Goal: Task Accomplishment & Management: Complete application form

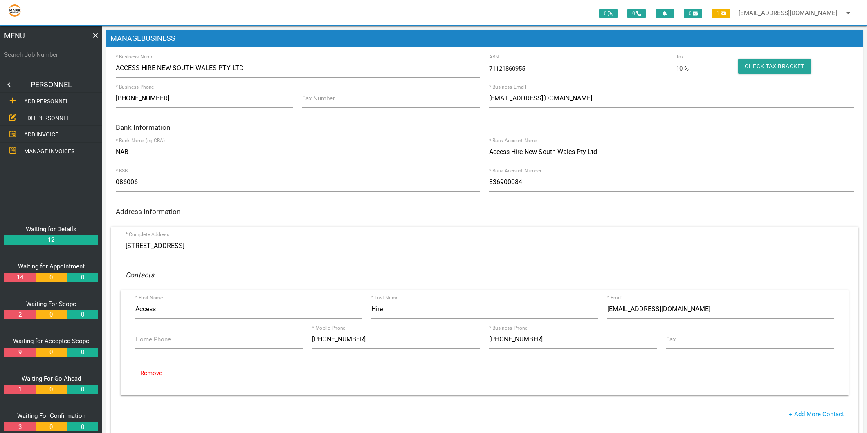
scroll to position [91, 0]
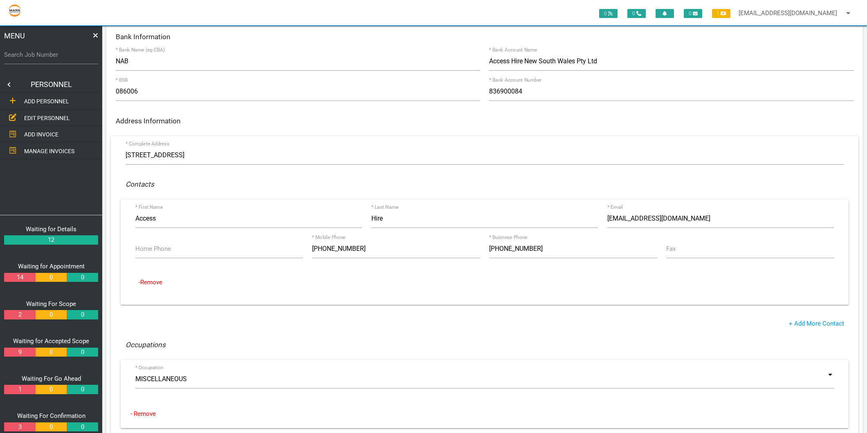
click at [37, 55] on label "Search Job Number" at bounding box center [51, 54] width 94 height 9
click at [37, 55] on input "Search Job Number" at bounding box center [51, 54] width 94 height 19
type input "1743"
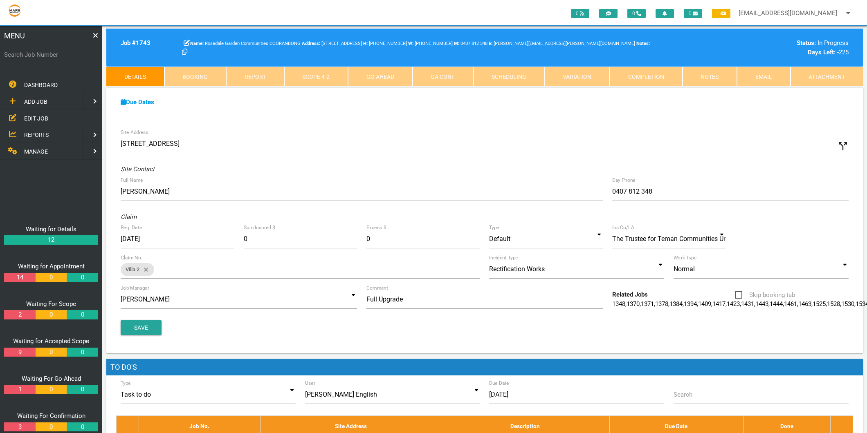
click at [623, 77] on link "Completion" at bounding box center [646, 77] width 73 height 20
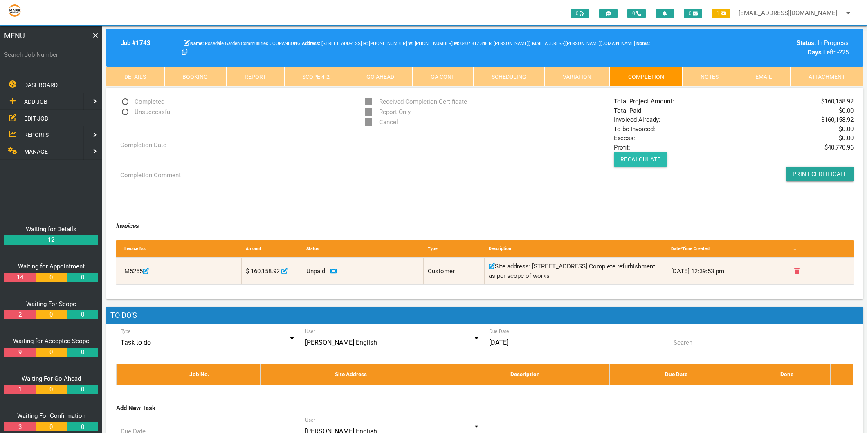
click at [631, 162] on button "Recalculate" at bounding box center [641, 159] width 54 height 15
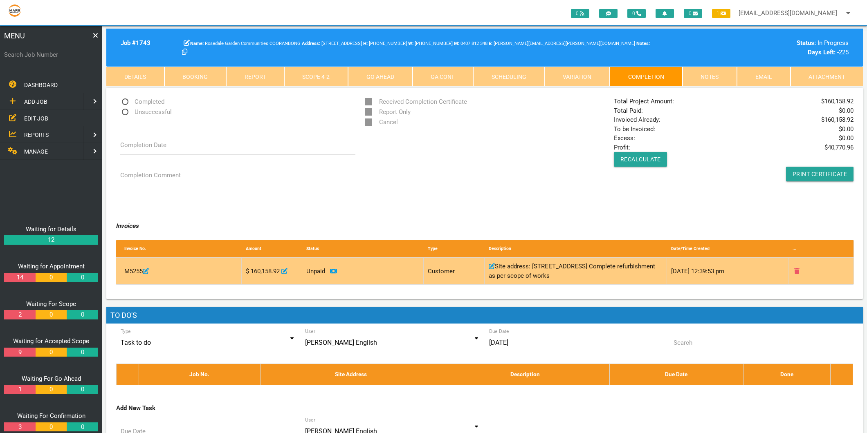
click at [333, 271] on icon at bounding box center [333, 271] width 7 height 4
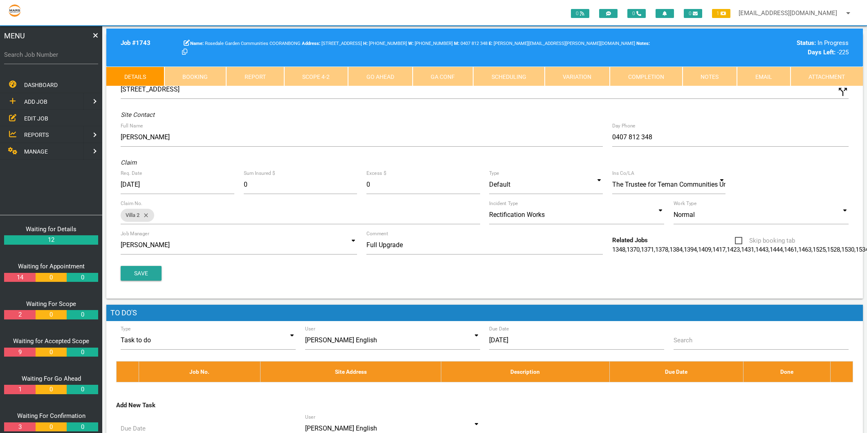
click at [655, 78] on link "Completion" at bounding box center [646, 77] width 73 height 20
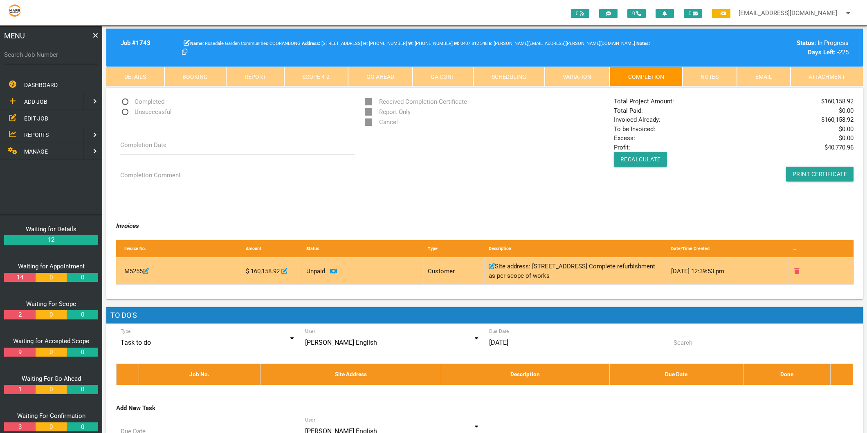
click at [796, 270] on icon at bounding box center [796, 271] width 5 height 6
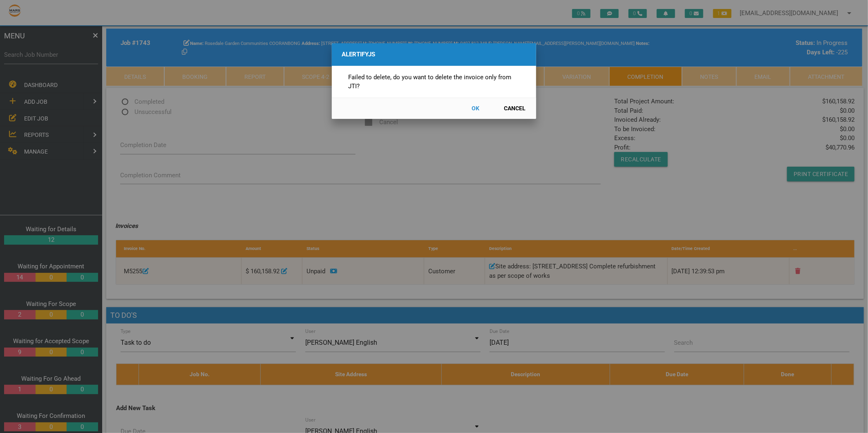
click at [473, 109] on button "OK" at bounding box center [476, 108] width 36 height 14
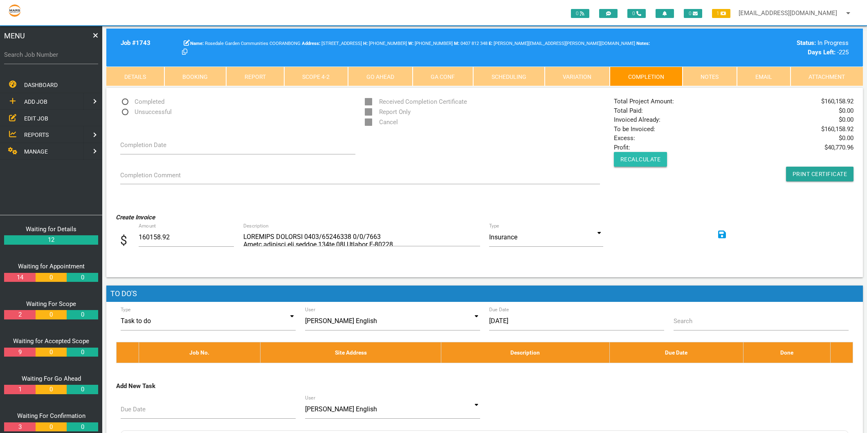
click at [632, 161] on button "Recalculate" at bounding box center [641, 159] width 54 height 15
click at [642, 161] on button "Recalculate" at bounding box center [641, 159] width 54 height 15
drag, startPoint x: 630, startPoint y: 129, endPoint x: 826, endPoint y: 130, distance: 195.4
click at [826, 130] on div "Total Project Amount: $ 160,158.92 Total Paid: $ 0.00 Invoiced Already: $ 0.00 …" at bounding box center [733, 139] width 249 height 85
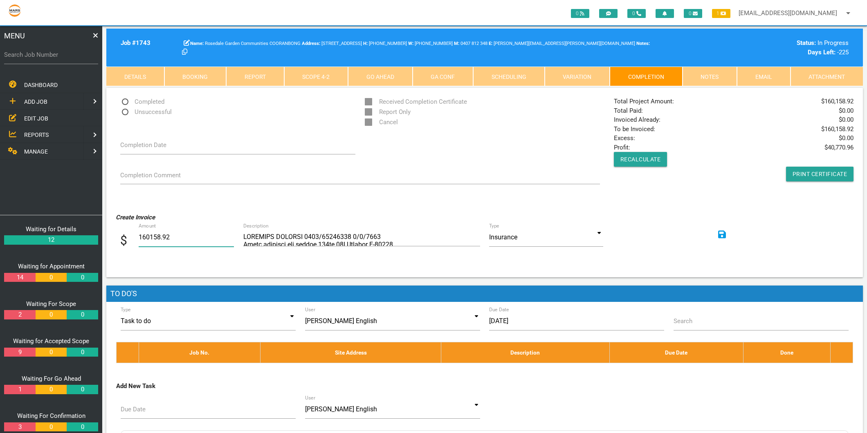
click at [170, 234] on input "160158.92" at bounding box center [186, 237] width 95 height 19
click at [149, 238] on input "160158.92" at bounding box center [186, 237] width 95 height 19
drag, startPoint x: 184, startPoint y: 236, endPoint x: 125, endPoint y: 232, distance: 59.4
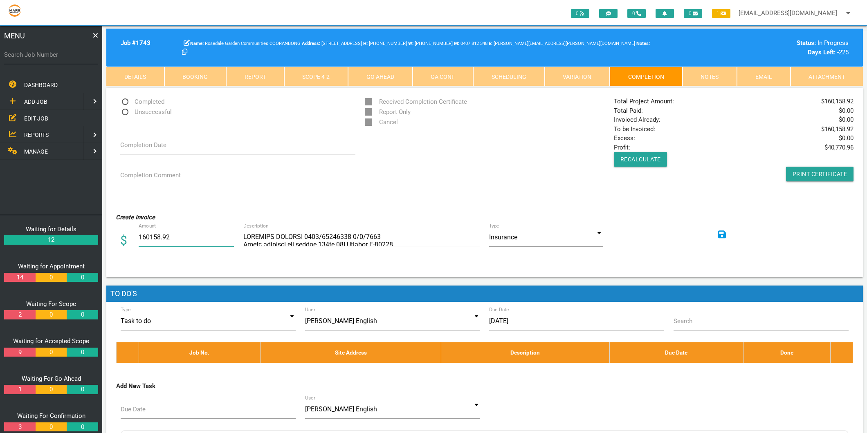
click at [125, 232] on div "$ Amount 160158.92" at bounding box center [177, 239] width 123 height 22
type input "138118.88"
click at [256, 240] on textarea "Description" at bounding box center [361, 237] width 237 height 18
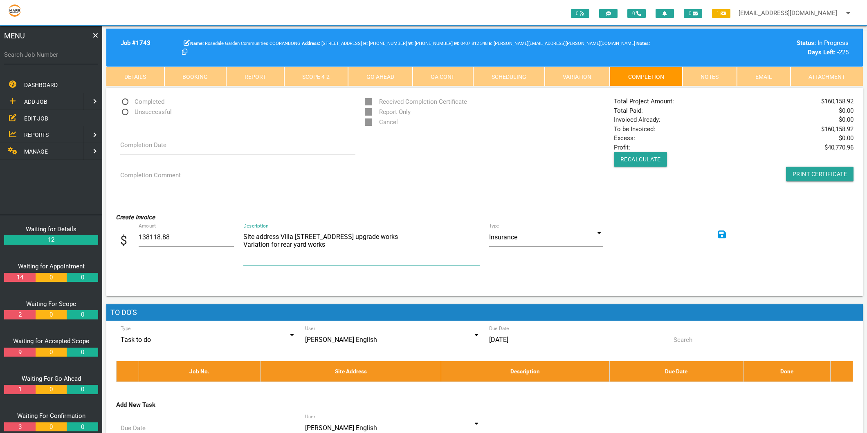
type textarea "Site address Villa 2/28 Deaves Rd Cooranbong Main upgrade works Variation for r…"
click at [598, 232] on input at bounding box center [546, 237] width 114 height 19
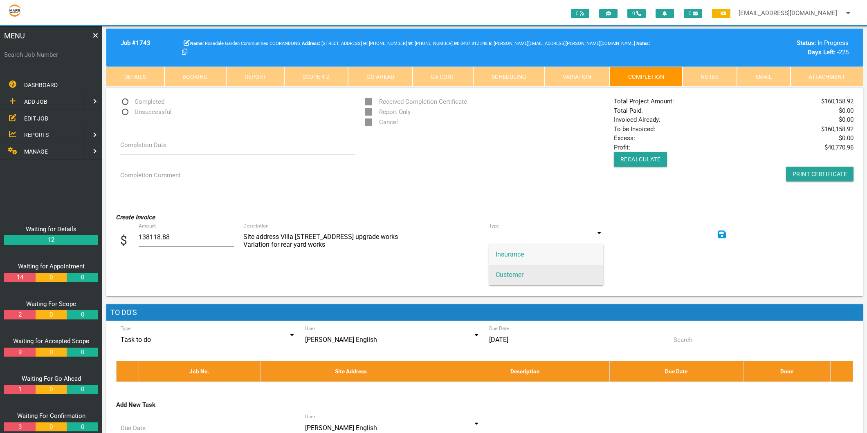
click at [516, 271] on span "Customer" at bounding box center [546, 275] width 114 height 20
type input "Customer"
click at [257, 219] on p "Create Invoice" at bounding box center [485, 217] width 738 height 9
click at [150, 238] on input "138118.88" at bounding box center [186, 237] width 95 height 19
click at [725, 231] on icon at bounding box center [722, 234] width 8 height 9
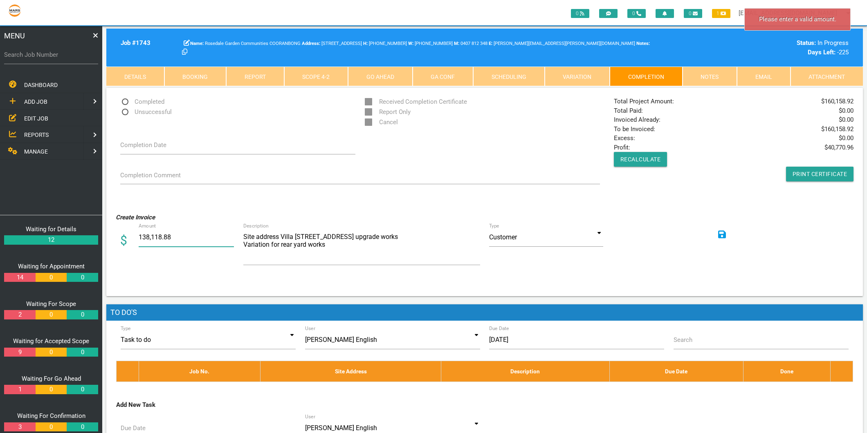
click at [164, 233] on input "138,118.88" at bounding box center [186, 237] width 95 height 19
drag, startPoint x: 170, startPoint y: 239, endPoint x: 136, endPoint y: 235, distance: 34.9
click at [136, 235] on div "$ Amount 138,118.88" at bounding box center [177, 239] width 123 height 22
type input "138118.88"
click at [723, 236] on icon at bounding box center [722, 235] width 8 height 8
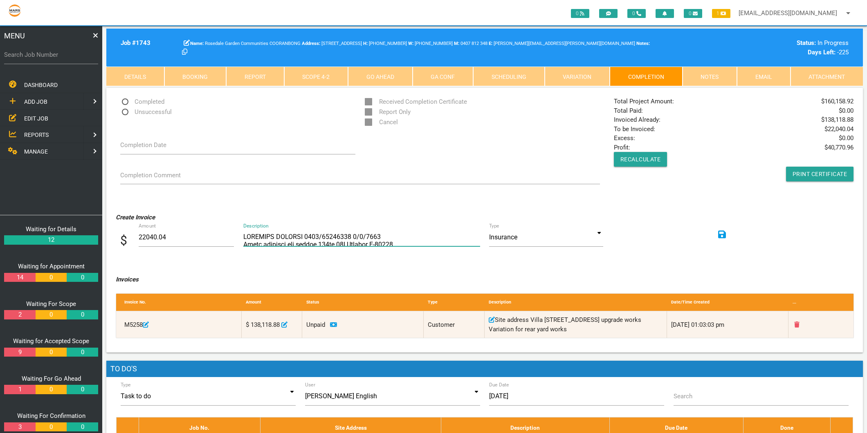
click at [300, 230] on textarea "Description" at bounding box center [361, 237] width 237 height 18
click at [299, 235] on textarea "Description" at bounding box center [361, 237] width 237 height 18
type textarea "Blade circular saw makita 165mm 40T Bluemak B-15089 Blade circular saw makita 1…"
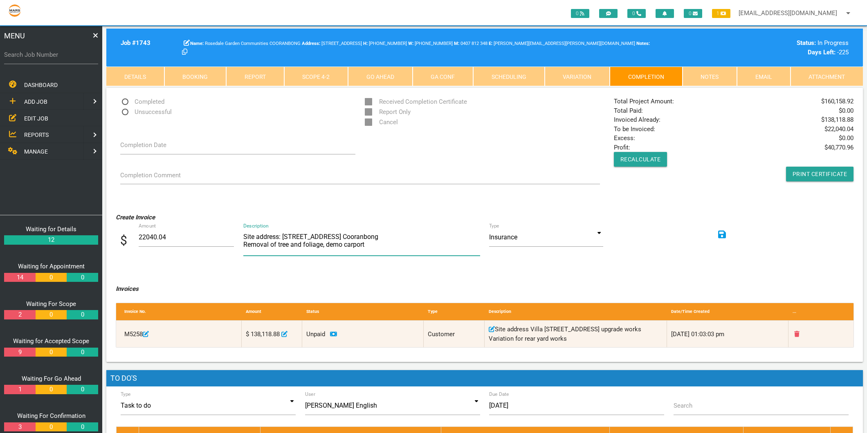
scroll to position [0, 0]
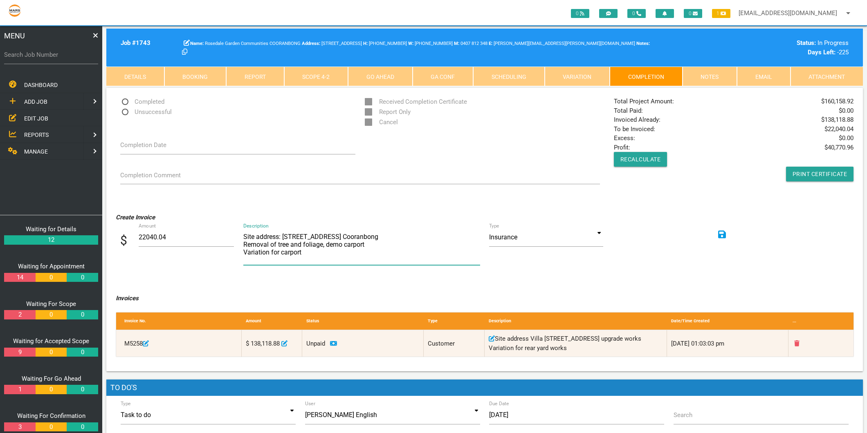
type textarea "Site address: Villa 2/28 Deaves Rd Cooranbong Removal of tree and foliage, demo…"
click at [599, 233] on input at bounding box center [546, 237] width 114 height 19
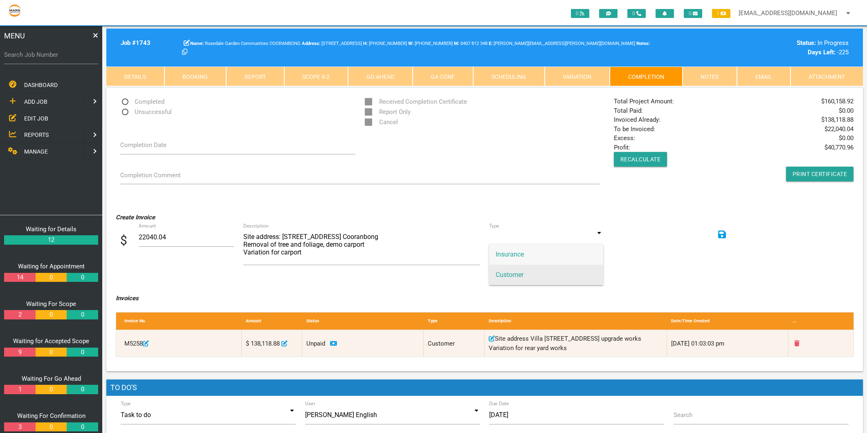
click at [542, 276] on span "Customer" at bounding box center [546, 275] width 114 height 20
type input "Customer"
click at [720, 233] on icon at bounding box center [722, 234] width 8 height 9
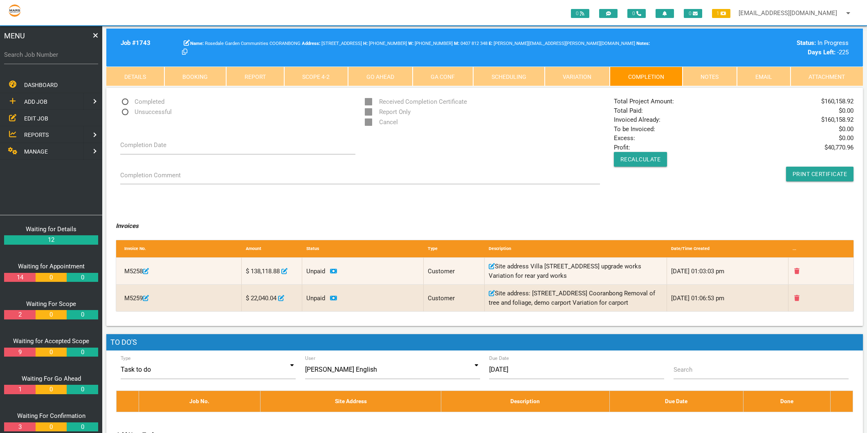
click at [56, 56] on label "Search Job Number" at bounding box center [51, 54] width 94 height 9
click at [56, 56] on input "Search Job Number" at bounding box center [51, 54] width 94 height 19
click at [47, 47] on div "Search Job Number" at bounding box center [51, 56] width 94 height 22
click at [42, 57] on label "Search Job Number" at bounding box center [51, 54] width 94 height 9
click at [42, 57] on input "Search Job Number" at bounding box center [51, 54] width 94 height 19
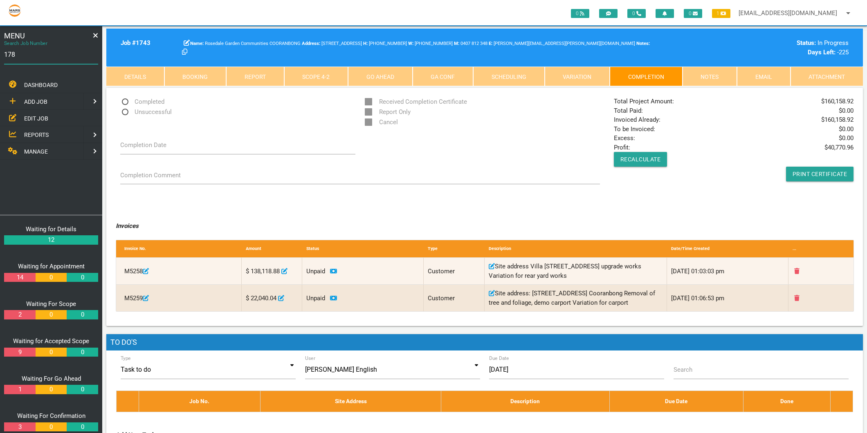
type input "1783"
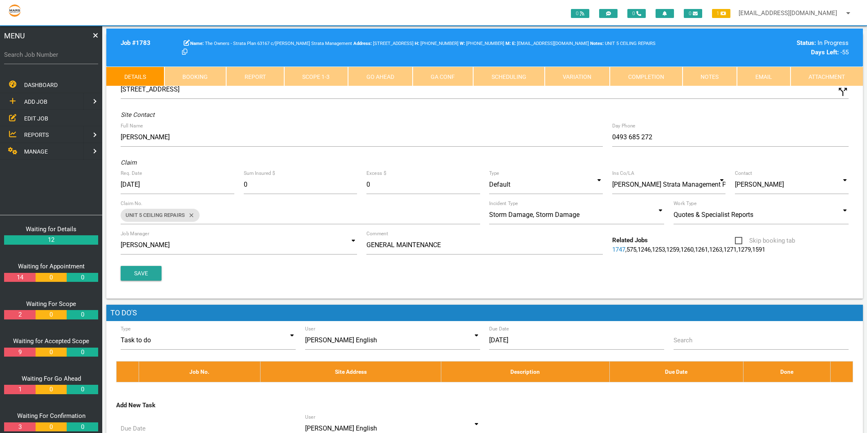
click at [636, 77] on link "Completion" at bounding box center [646, 77] width 73 height 20
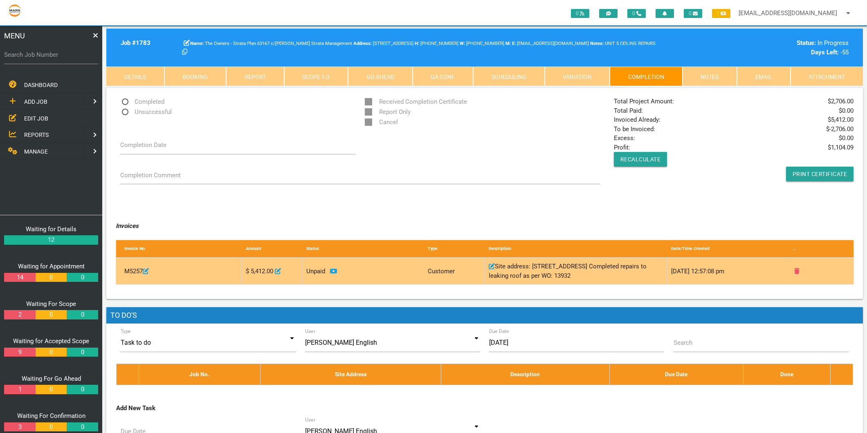
click at [281, 271] on icon at bounding box center [278, 271] width 6 height 6
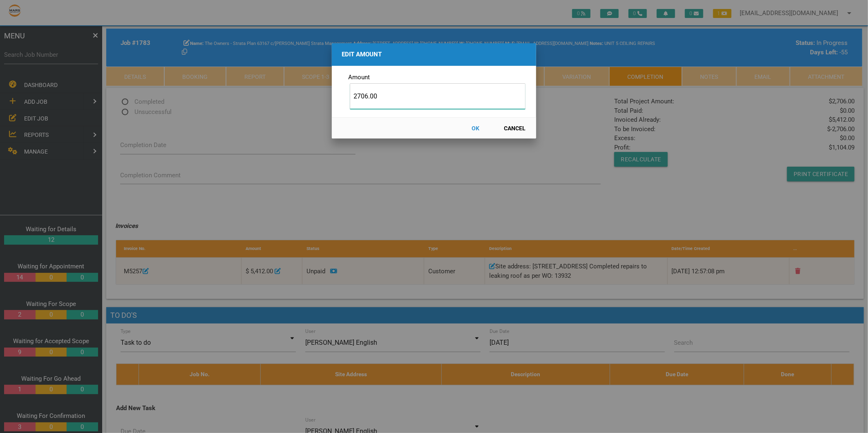
type input "2706.00"
click at [473, 124] on button "OK" at bounding box center [476, 128] width 36 height 14
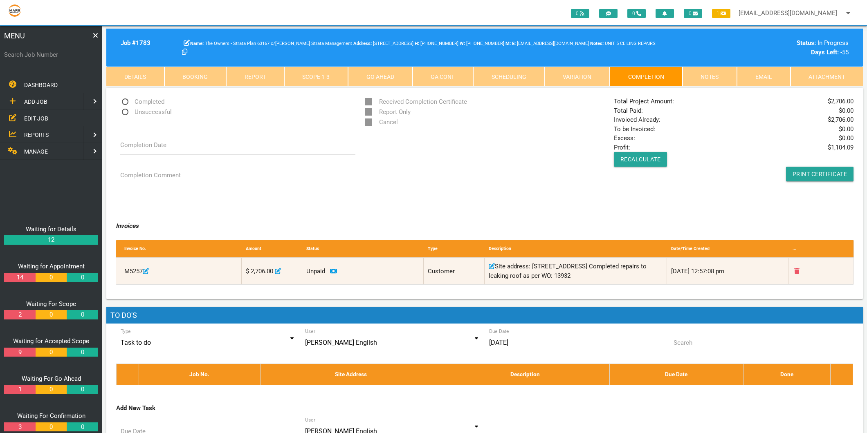
click at [64, 54] on label "Search Job Number" at bounding box center [51, 54] width 94 height 9
click at [64, 54] on input "Search Job Number" at bounding box center [51, 54] width 94 height 19
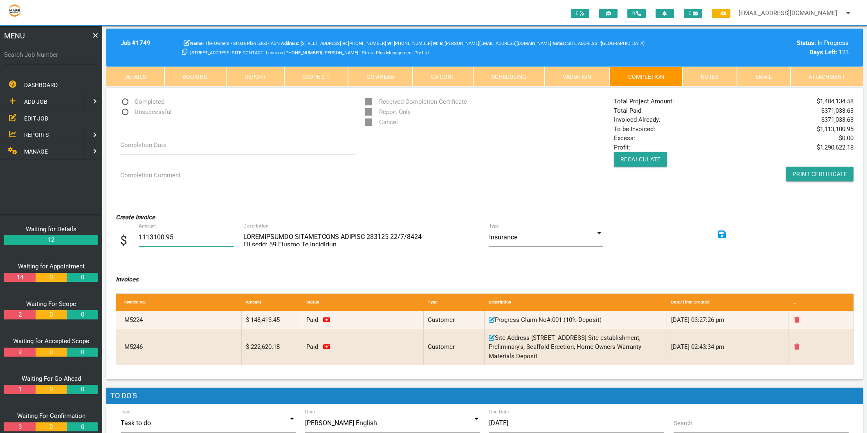
click at [171, 237] on input "1113100.95" at bounding box center [186, 237] width 95 height 19
type input "87500.46"
click at [251, 244] on textarea "Description" at bounding box center [361, 237] width 237 height 18
click at [251, 242] on textarea "Description" at bounding box center [361, 237] width 237 height 18
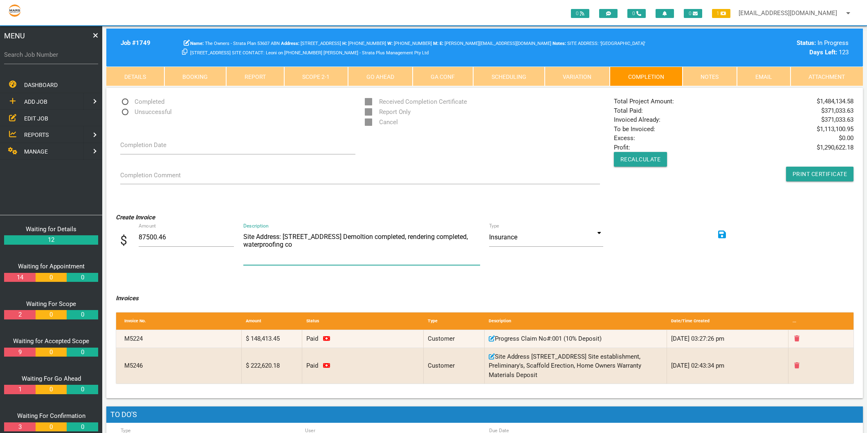
scroll to position [0, 0]
type textarea "Site Address: [STREET_ADDRESS] Demoltion completed, rendering completed, waterp…"
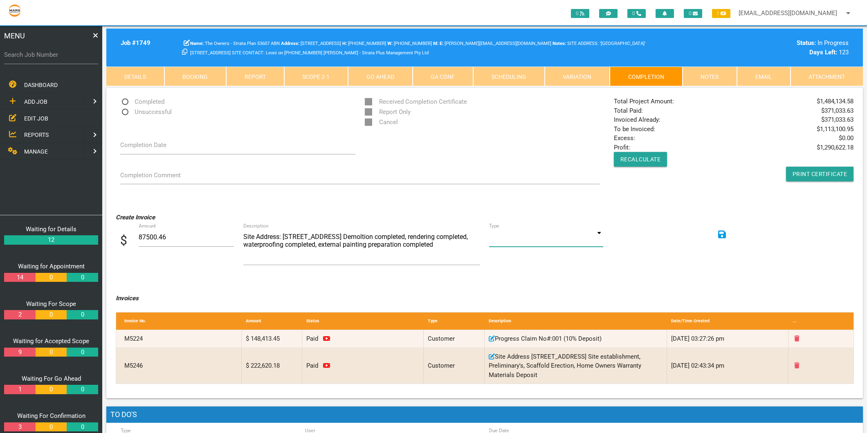
click at [598, 235] on input at bounding box center [546, 237] width 114 height 19
click at [521, 275] on span "Customer" at bounding box center [546, 275] width 114 height 20
type input "Customer"
click at [722, 236] on icon at bounding box center [722, 234] width 8 height 9
